Goal: Obtain resource: Download file/media

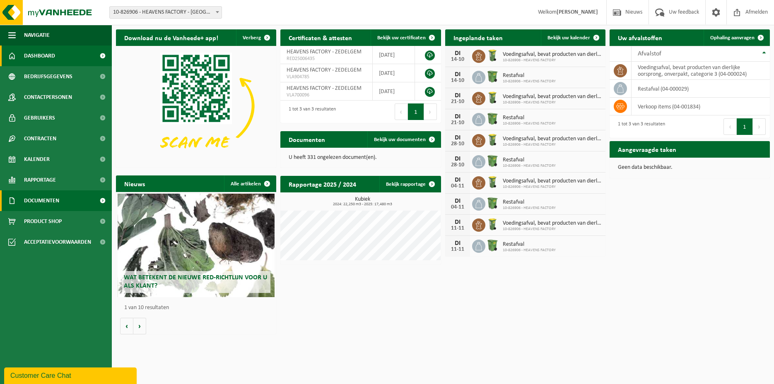
click at [49, 204] on span "Documenten" at bounding box center [41, 200] width 35 height 21
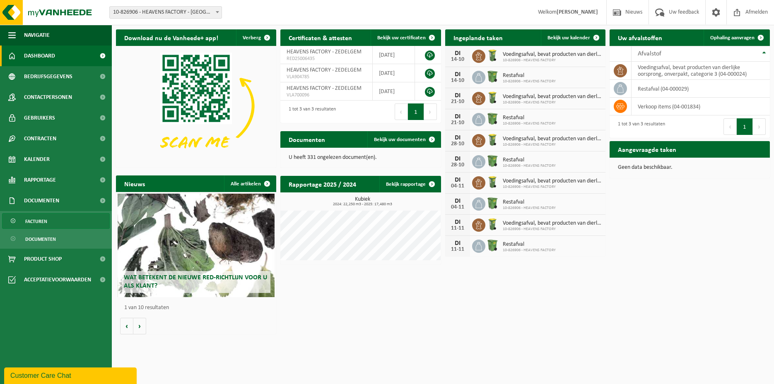
click at [50, 219] on link "Facturen" at bounding box center [56, 221] width 108 height 16
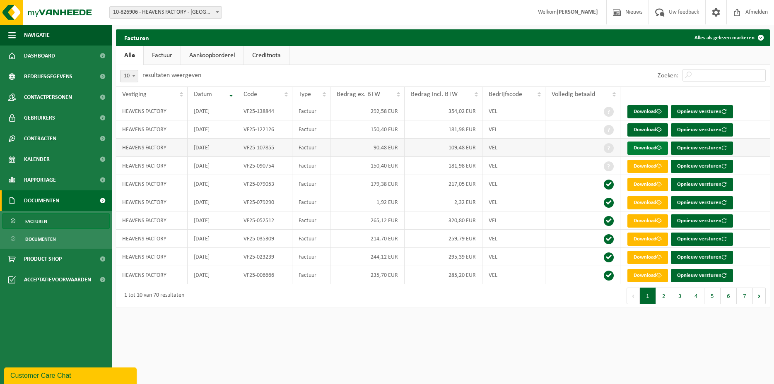
click at [654, 147] on link "Download" at bounding box center [647, 148] width 41 height 13
click at [640, 131] on link "Download" at bounding box center [647, 129] width 41 height 13
click at [647, 112] on link "Download" at bounding box center [647, 111] width 41 height 13
